Goal: Information Seeking & Learning: Learn about a topic

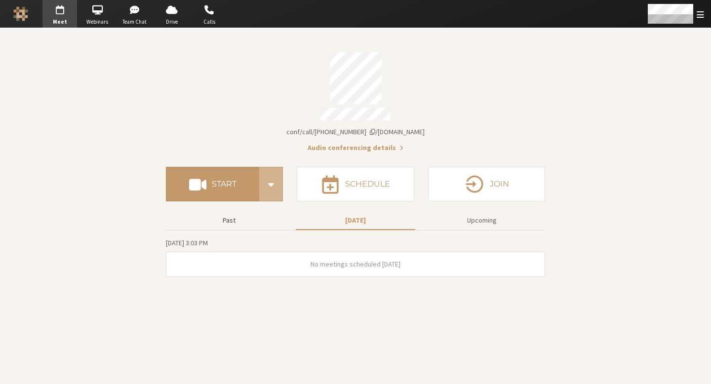
click at [250, 213] on button "Past" at bounding box center [228, 220] width 119 height 17
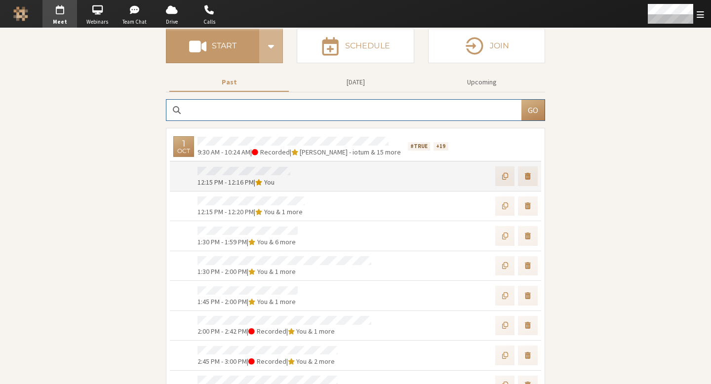
scroll to position [140, 0]
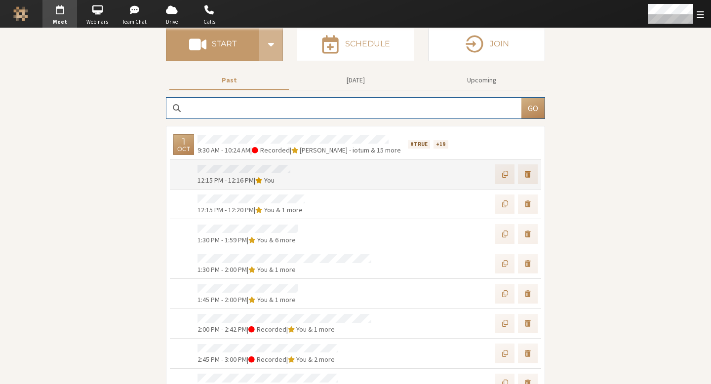
click at [449, 174] on div at bounding box center [421, 174] width 234 height 23
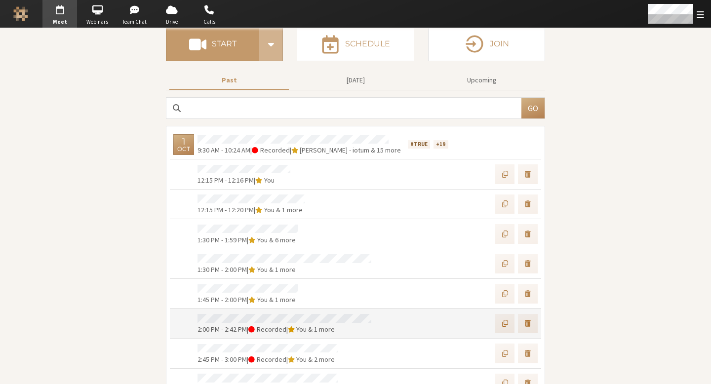
click at [386, 326] on div at bounding box center [461, 324] width 153 height 23
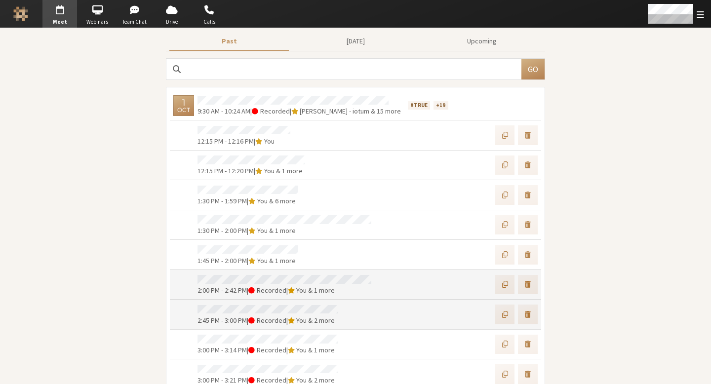
scroll to position [183, 0]
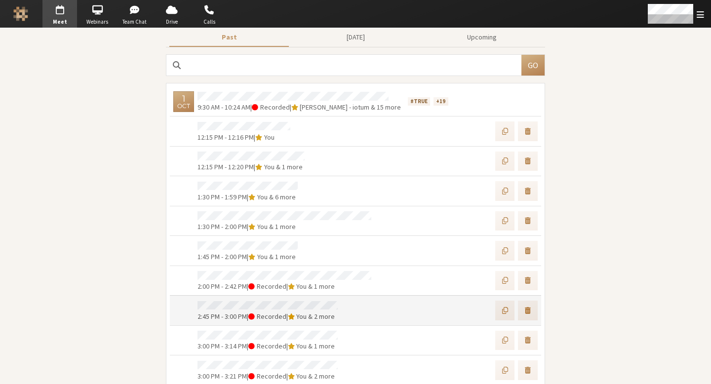
click at [425, 304] on div at bounding box center [445, 310] width 186 height 23
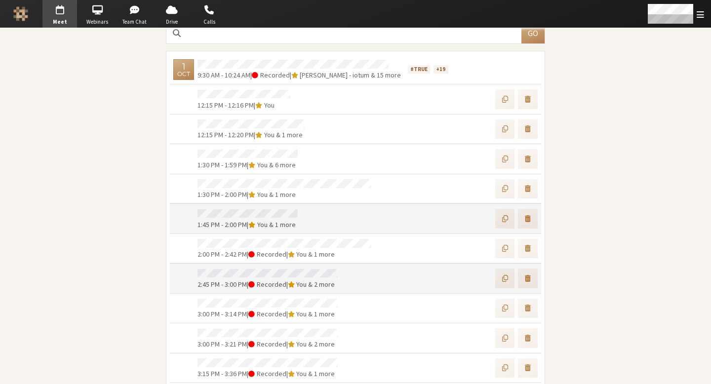
scroll to position [225, 0]
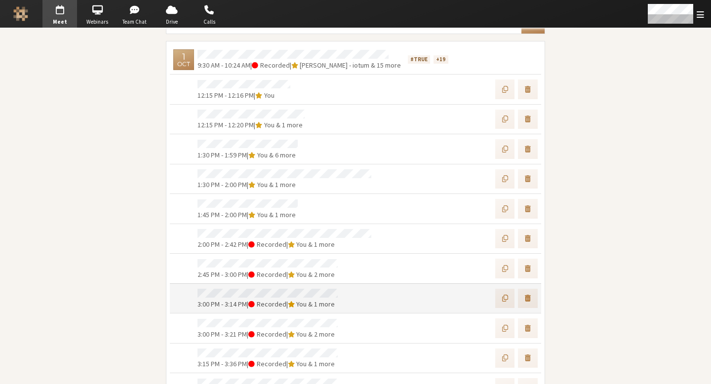
click at [423, 292] on div at bounding box center [445, 298] width 186 height 23
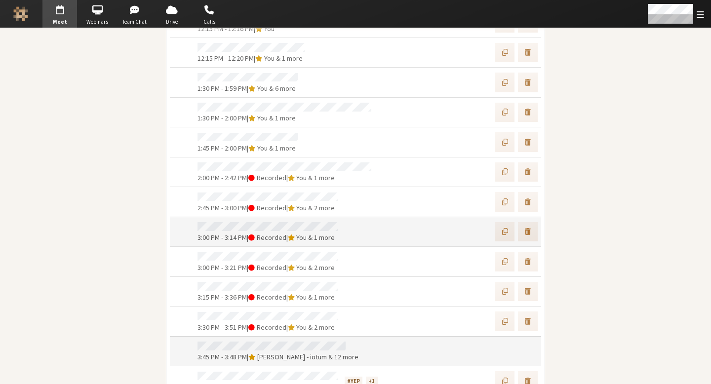
scroll to position [299, 0]
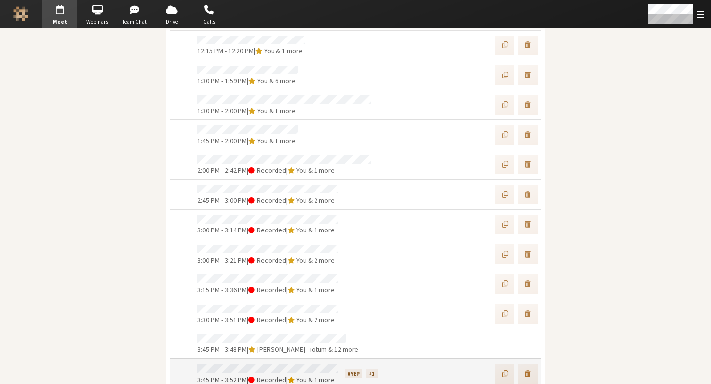
click at [424, 369] on div at bounding box center [465, 373] width 146 height 23
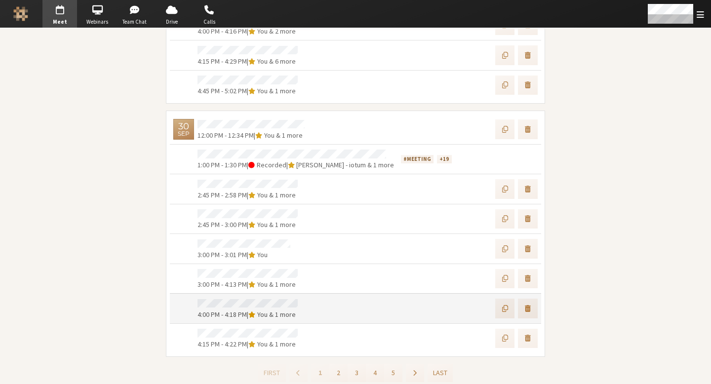
scroll to position [679, 0]
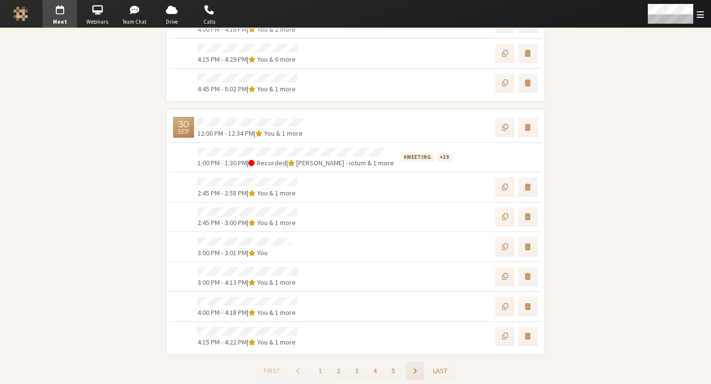
click at [420, 367] on button "button" at bounding box center [415, 371] width 18 height 18
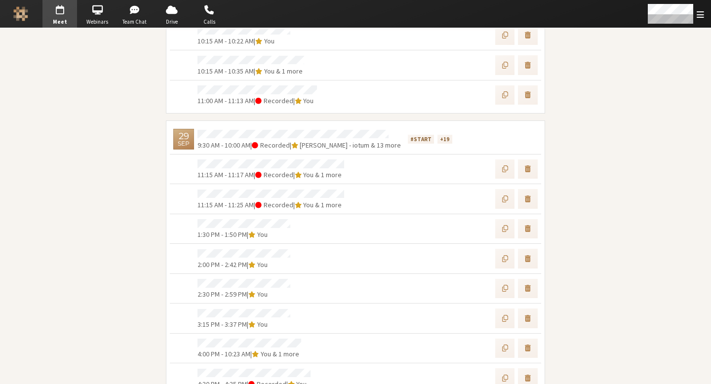
scroll to position [279, 0]
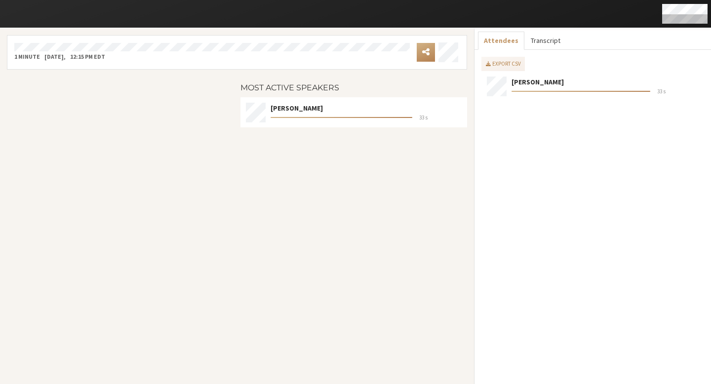
click at [546, 41] on button "Transcript" at bounding box center [544, 41] width 41 height 18
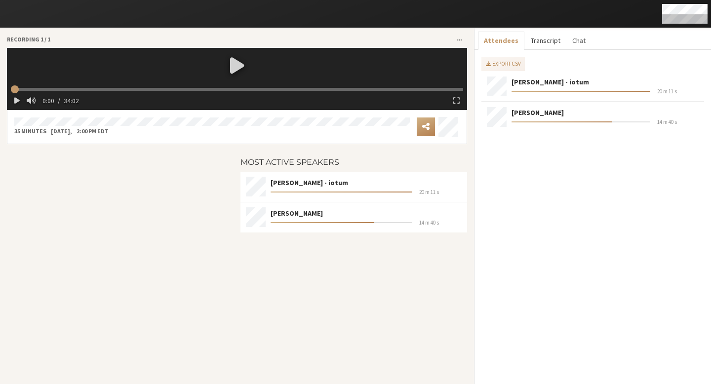
click at [535, 39] on button "Transcript" at bounding box center [544, 41] width 41 height 18
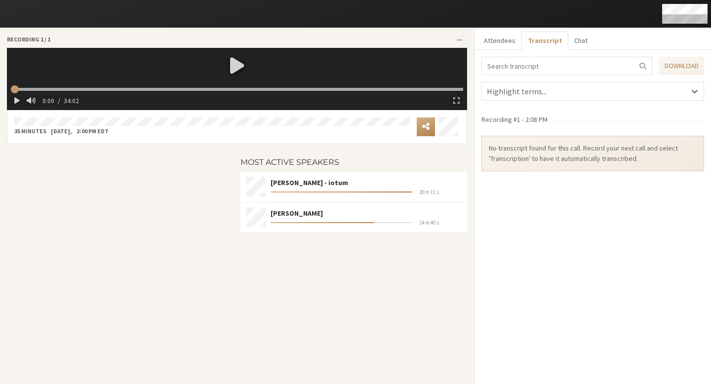
click at [653, 46] on ul "Attendees Transcript Chat" at bounding box center [593, 41] width 230 height 18
click at [679, 67] on link "Download" at bounding box center [681, 66] width 45 height 18
click at [504, 78] on div at bounding box center [567, 69] width 178 height 25
click at [504, 93] on div "Highlight terms..." at bounding box center [593, 91] width 222 height 11
click at [495, 52] on div "Attendees Transcript Chat Download Highlight terms... Recording #1 - 2:08 PM No…" at bounding box center [592, 206] width 237 height 356
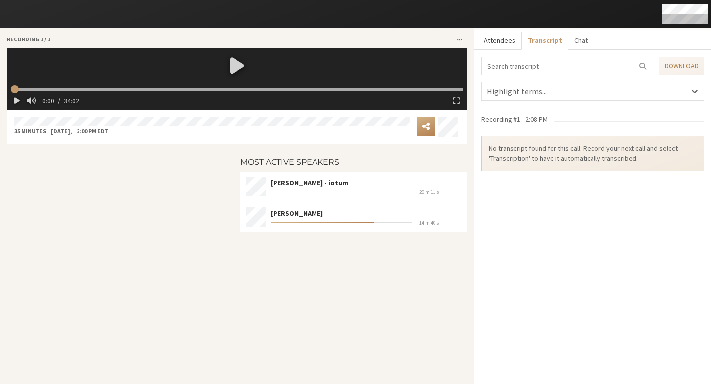
click at [498, 47] on button "Attendees" at bounding box center [499, 41] width 43 height 18
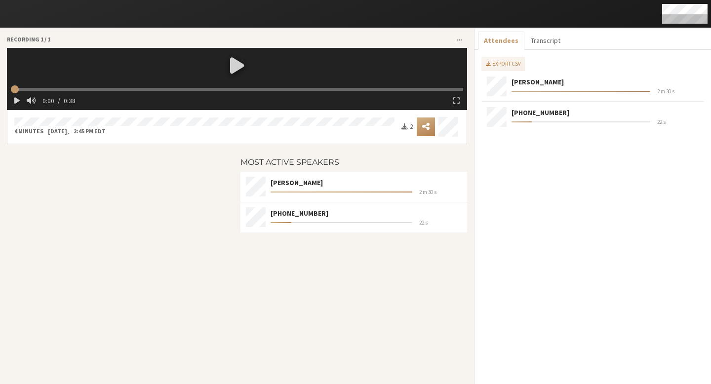
click at [564, 282] on div "Export CSV Jay Kirney 2 m 30 s +16132943097 22 s" at bounding box center [592, 217] width 223 height 320
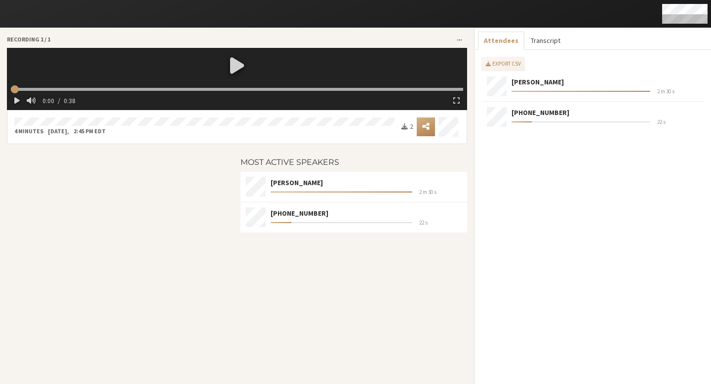
click at [550, 36] on button "Transcript" at bounding box center [544, 41] width 41 height 18
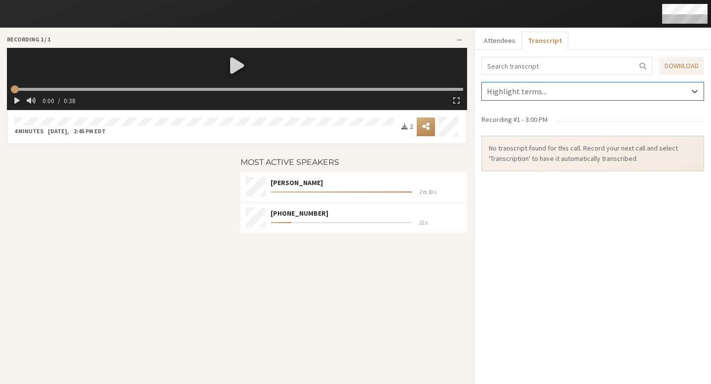
click at [618, 99] on div "Highlight terms..." at bounding box center [592, 91] width 223 height 19
click at [532, 253] on div "Recording #1 - 3:00 PM No transcript found for this call. Record your next call…" at bounding box center [592, 243] width 223 height 270
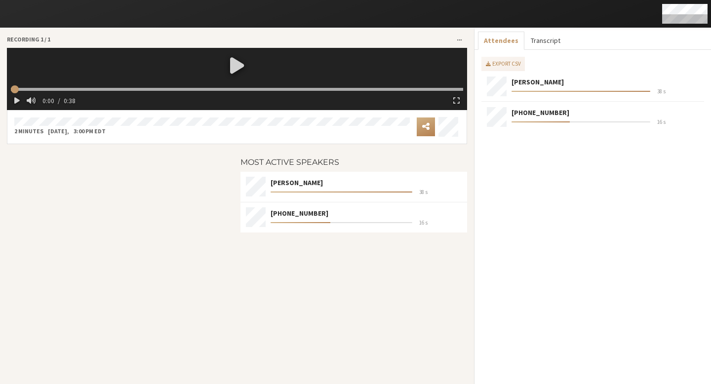
click at [555, 43] on button "Transcript" at bounding box center [544, 41] width 41 height 18
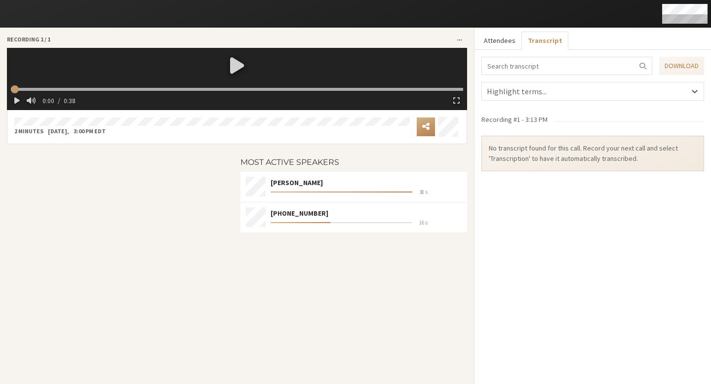
click at [496, 41] on button "Attendees" at bounding box center [499, 41] width 43 height 18
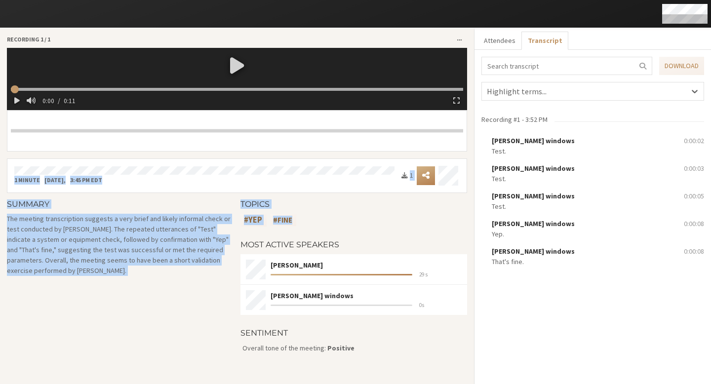
click at [267, 170] on div "Recording [DATE] 0:00 / 0:11 1 minute [DATE] 3:45 PM EDT 1 Summary The meeting …" at bounding box center [237, 209] width 460 height 349
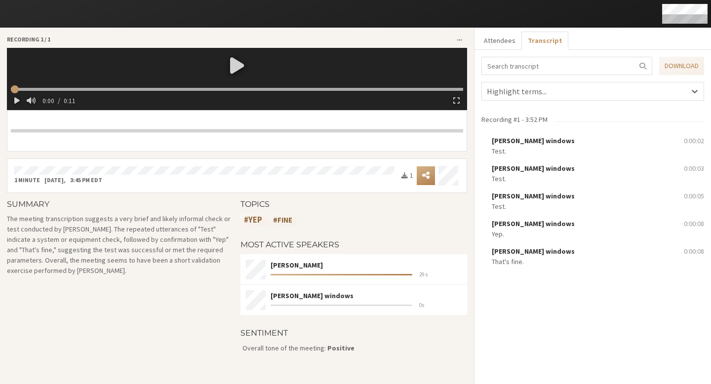
click at [319, 202] on h4 "Topics" at bounding box center [353, 204] width 227 height 9
click at [594, 328] on div "Recording #1 - 3:52 PM [PERSON_NAME] windows Test. 0:00:02 [PERSON_NAME] window…" at bounding box center [592, 243] width 223 height 270
click at [130, 252] on p "The meeting transcription suggests a very brief and likely informal check or te…" at bounding box center [120, 245] width 227 height 62
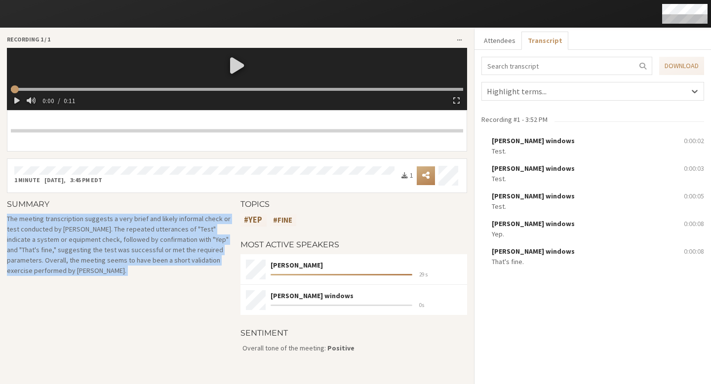
click at [130, 252] on p "The meeting transcription suggests a very brief and likely informal check or te…" at bounding box center [120, 245] width 227 height 62
click at [113, 302] on div "Summary The meeting transcription suggests a very brief and likely informal che…" at bounding box center [120, 283] width 234 height 167
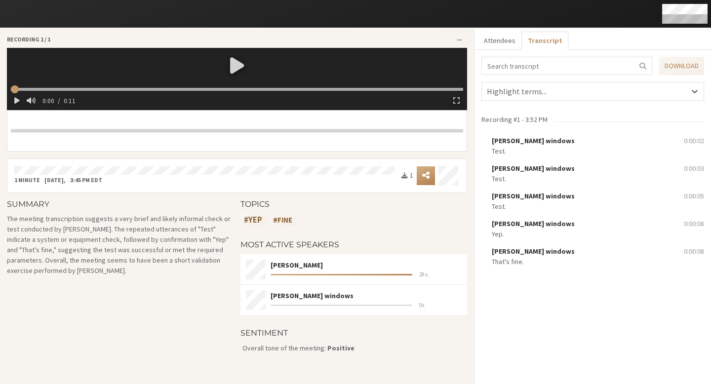
click at [117, 285] on div "Summary The meeting transcription suggests a very brief and likely informal che…" at bounding box center [120, 245] width 234 height 90
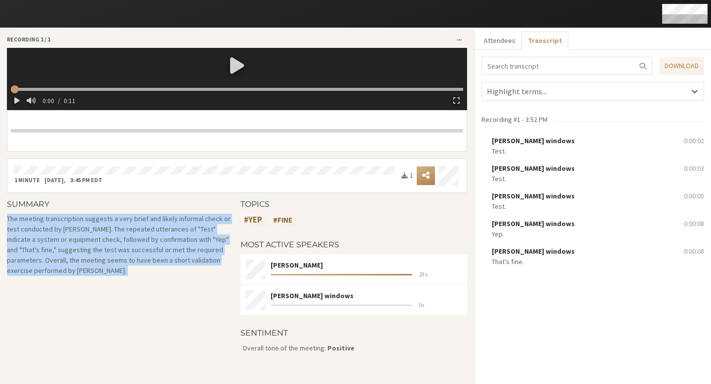
click at [117, 285] on div "Summary The meeting transcription suggests a very brief and likely informal che…" at bounding box center [120, 245] width 234 height 90
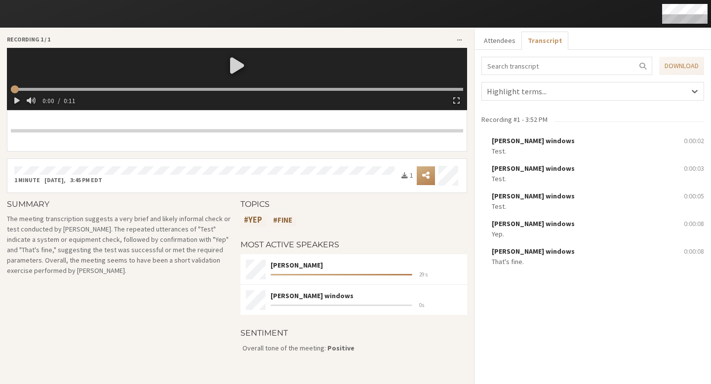
click at [139, 258] on p "The meeting transcription suggests a very brief and likely informal check or te…" at bounding box center [120, 245] width 227 height 62
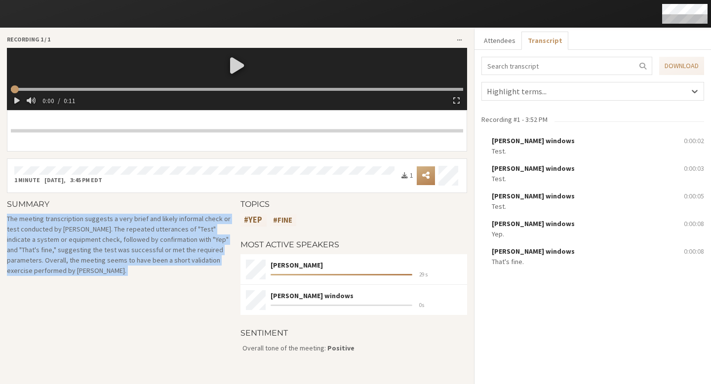
click at [139, 258] on p "The meeting transcription suggests a very brief and likely informal check or te…" at bounding box center [120, 245] width 227 height 62
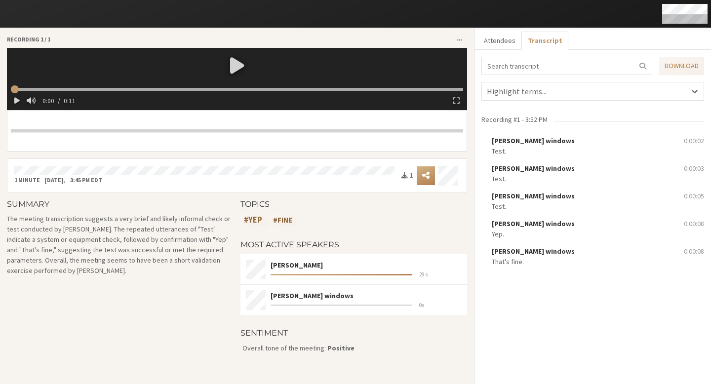
click at [409, 241] on h4 "Most active speakers" at bounding box center [353, 244] width 227 height 9
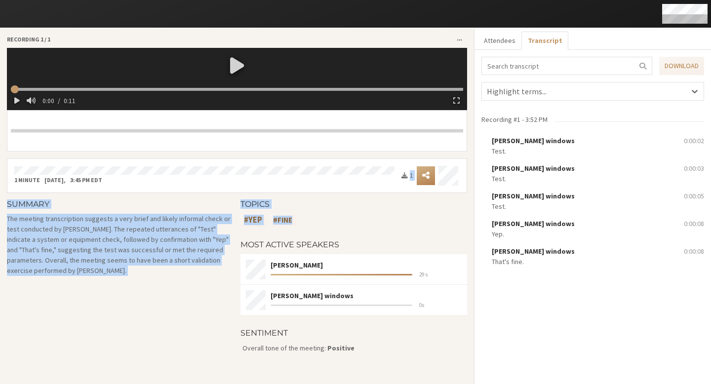
drag, startPoint x: 225, startPoint y: 192, endPoint x: 290, endPoint y: 231, distance: 75.9
click at [291, 231] on div "Recording 1 / 1 0:00 / 0:11 1 minute Oct 1, 2025 , 3:45 PM EDT 1 Summary The me…" at bounding box center [237, 209] width 460 height 349
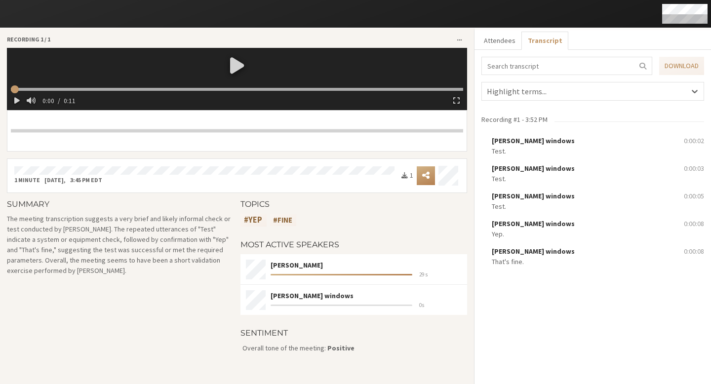
click at [359, 220] on div "#yep #fine" at bounding box center [352, 218] width 230 height 16
